Goal: Information Seeking & Learning: Learn about a topic

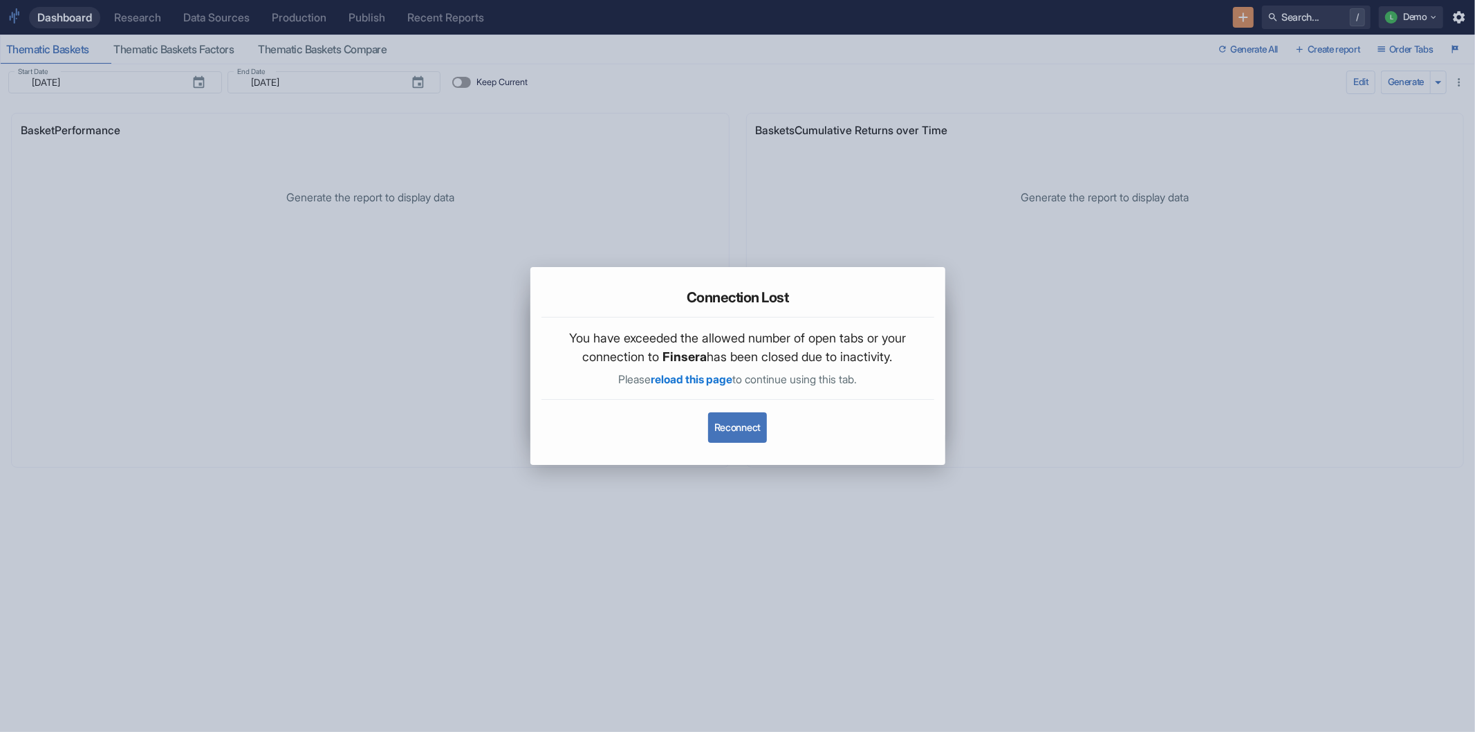
click at [732, 427] on button "Reconnect" at bounding box center [737, 427] width 59 height 30
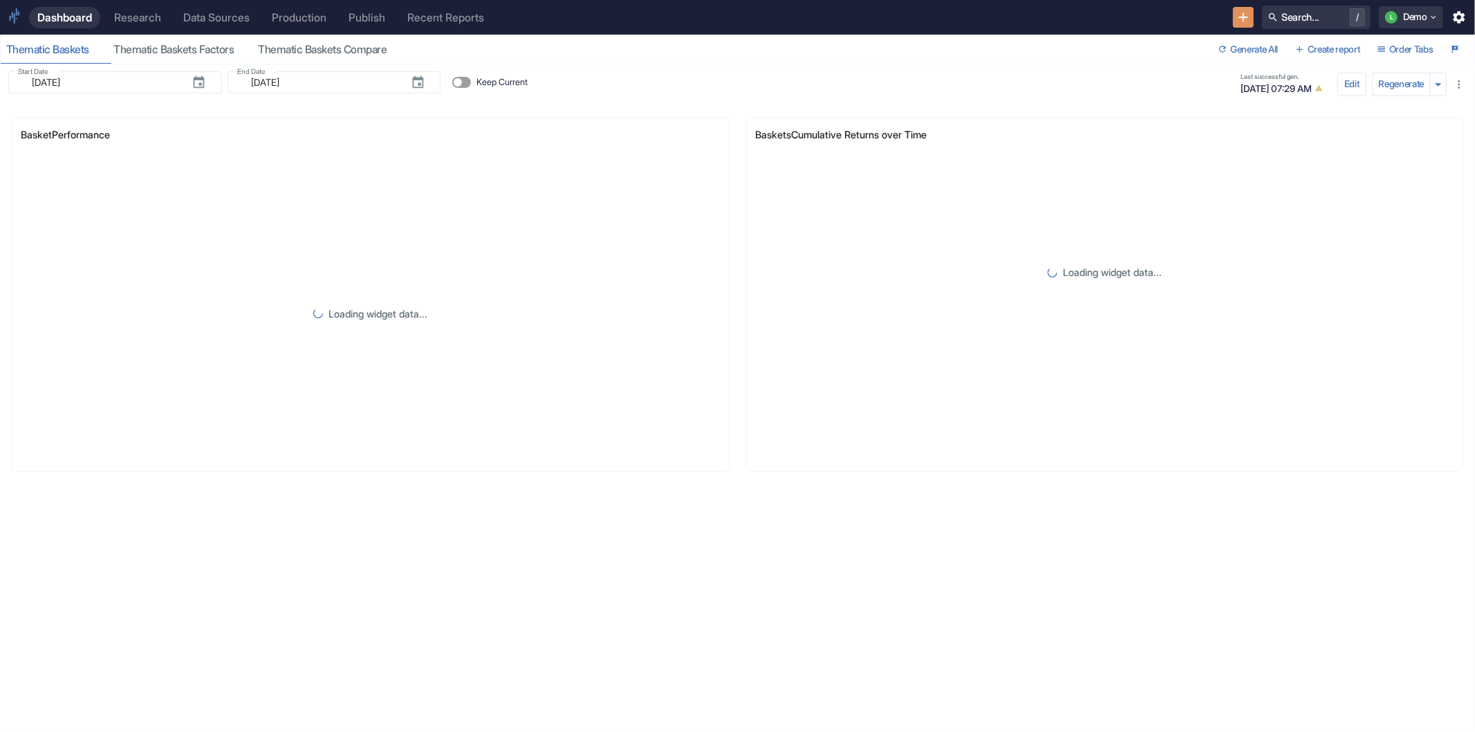
click at [125, 17] on div "Research" at bounding box center [137, 17] width 47 height 13
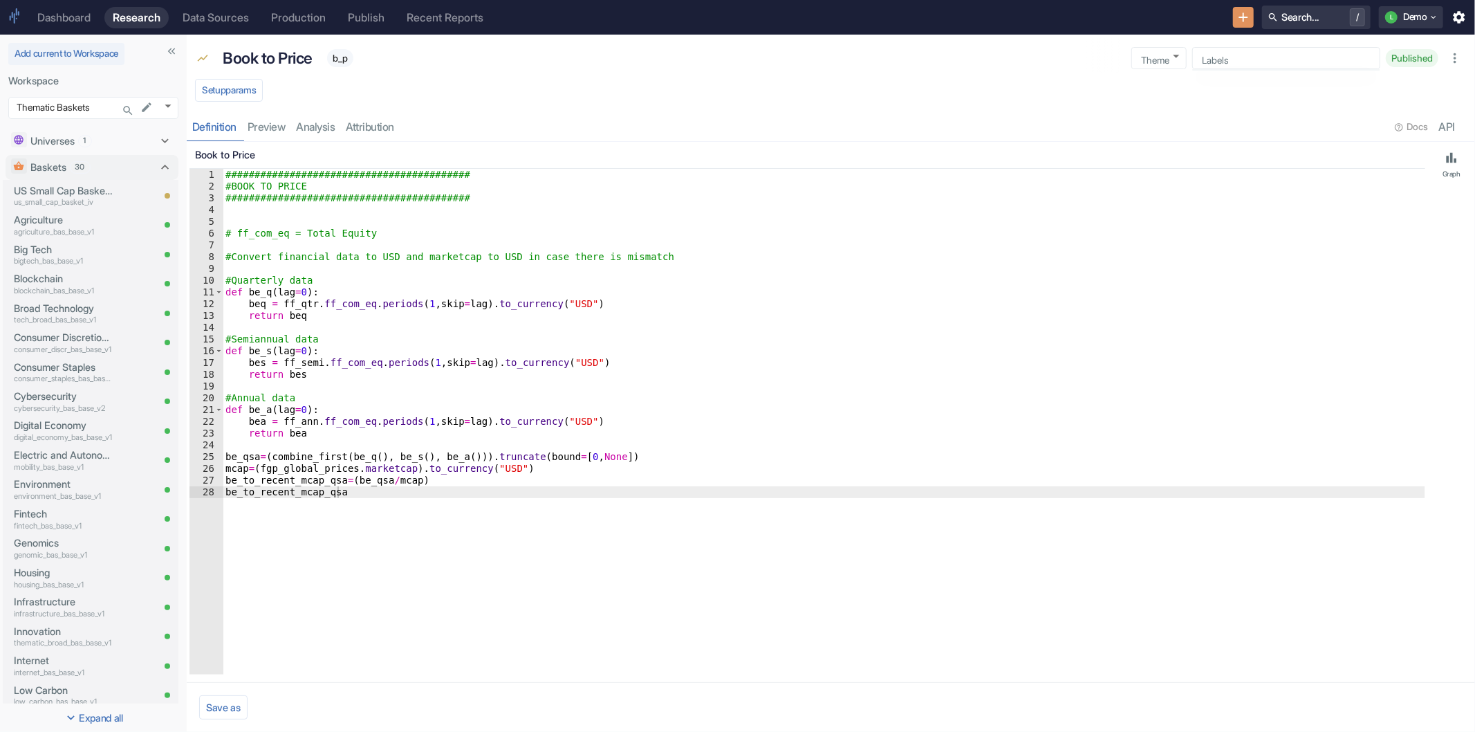
click at [1455, 15] on icon "button" at bounding box center [1460, 17] width 12 height 12
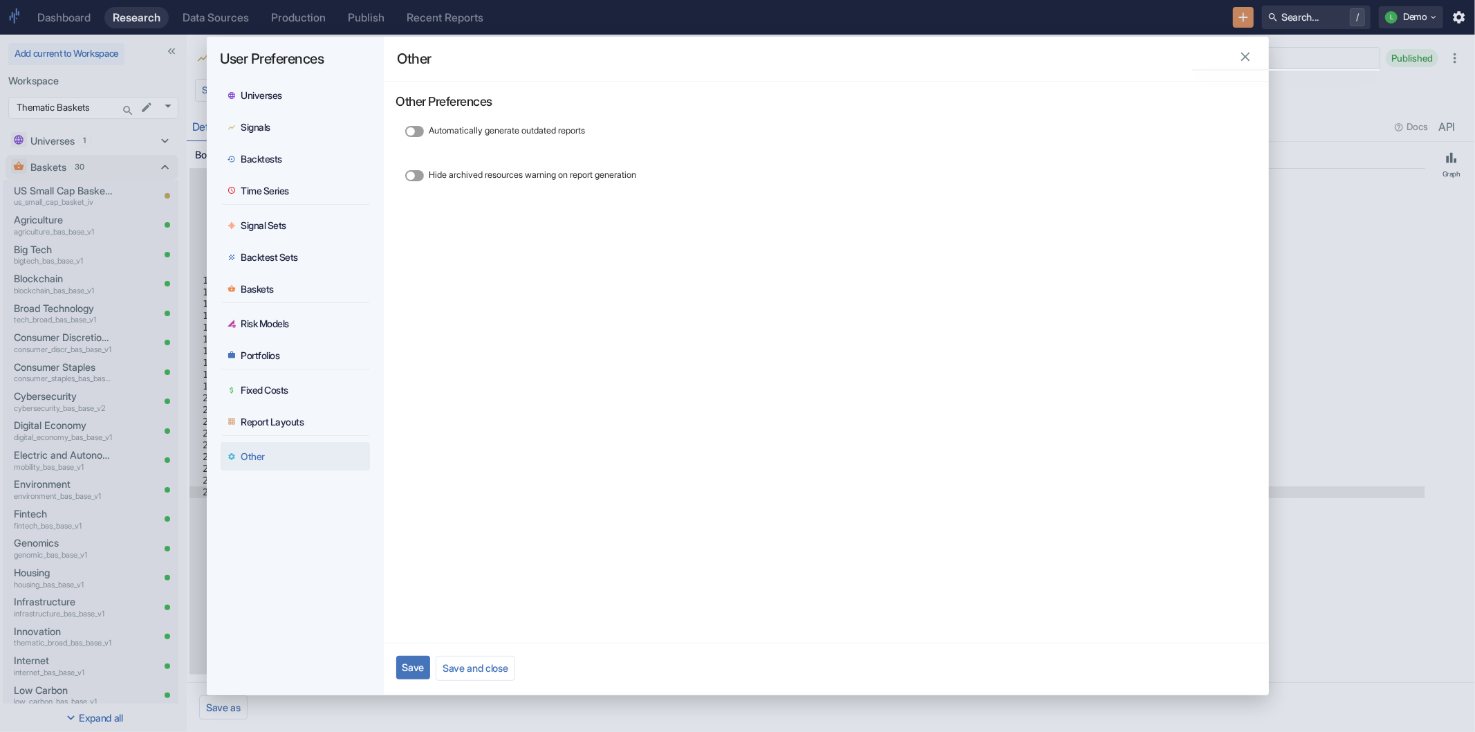
click at [1239, 56] on icon "button" at bounding box center [1245, 56] width 15 height 15
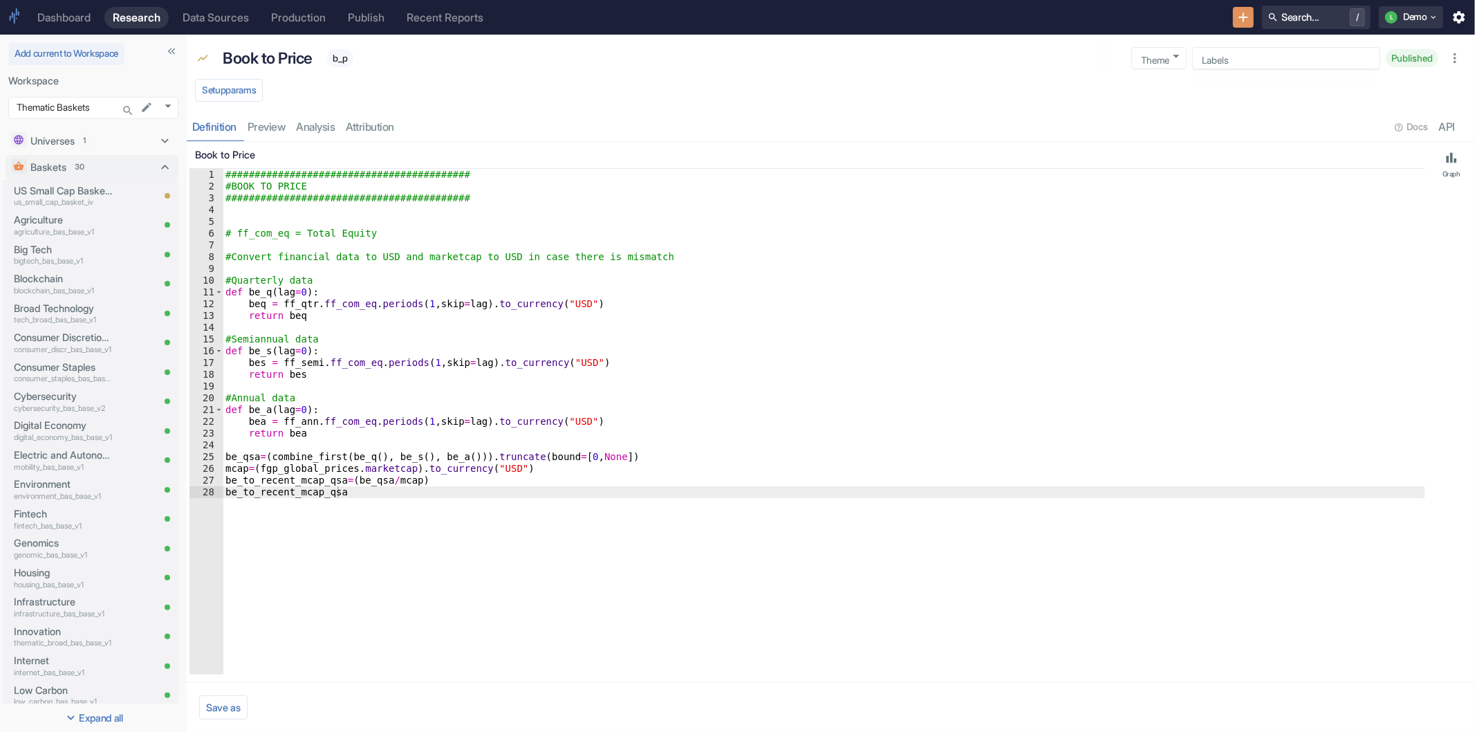
click at [1155, 127] on div "resource tabs" at bounding box center [895, 127] width 990 height 28
click at [529, 72] on div "Book to Price b_p" at bounding box center [667, 59] width 906 height 30
